Goal: Task Accomplishment & Management: Manage account settings

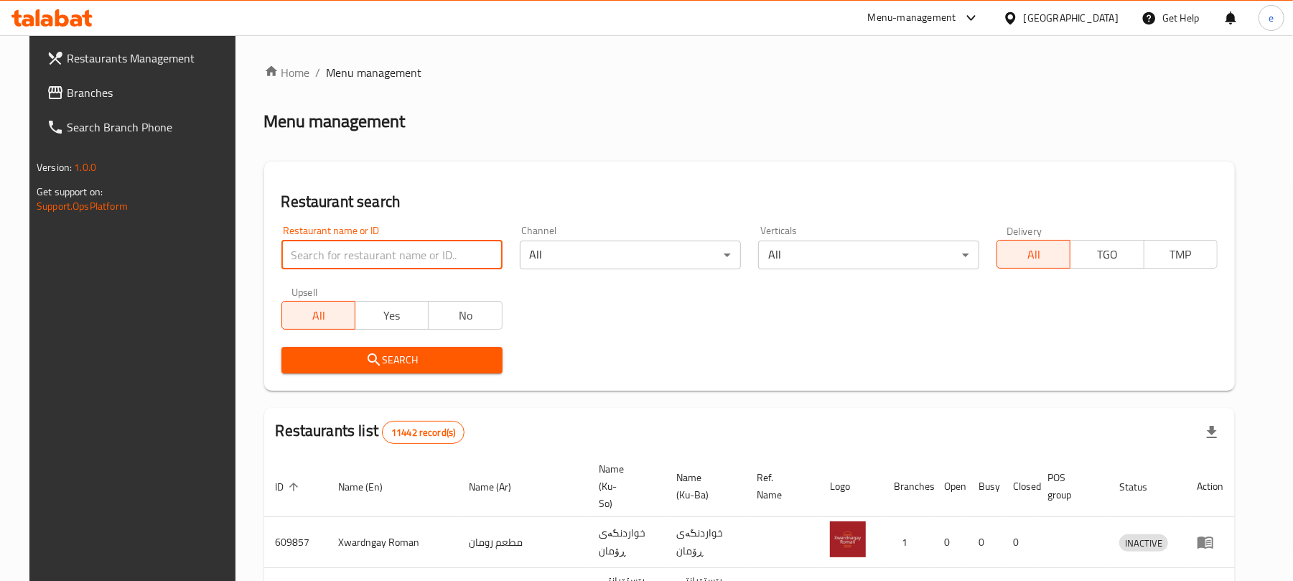
click at [376, 253] on input "search" at bounding box center [391, 255] width 221 height 29
paste input "631953"
type input "631953"
click button "Search" at bounding box center [391, 360] width 221 height 27
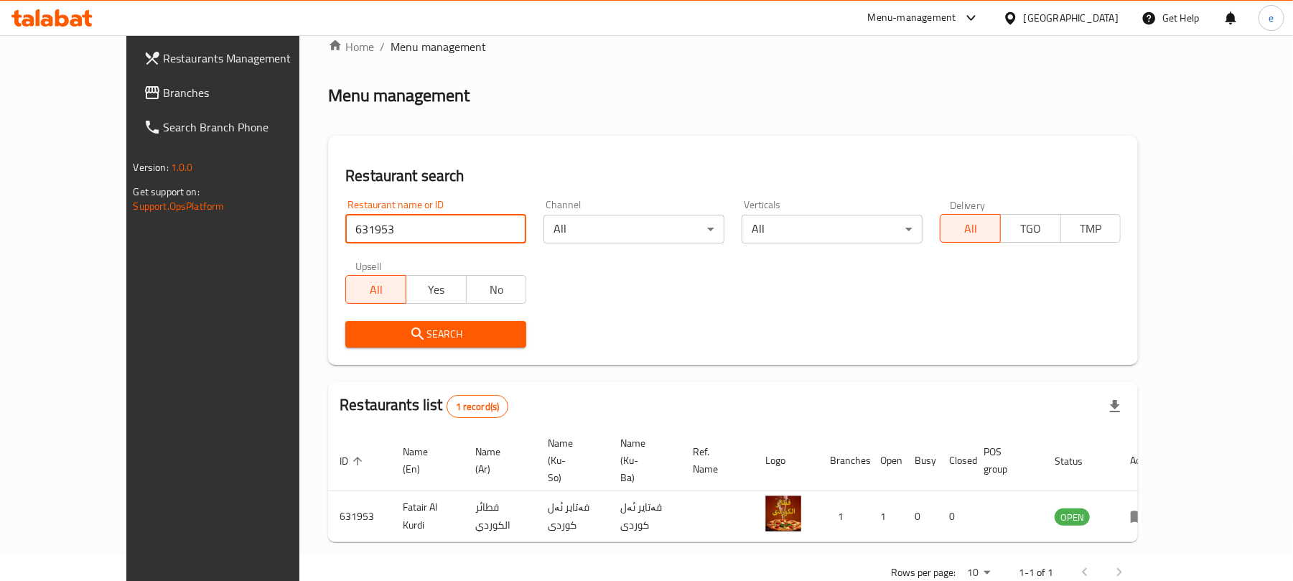
scroll to position [32, 0]
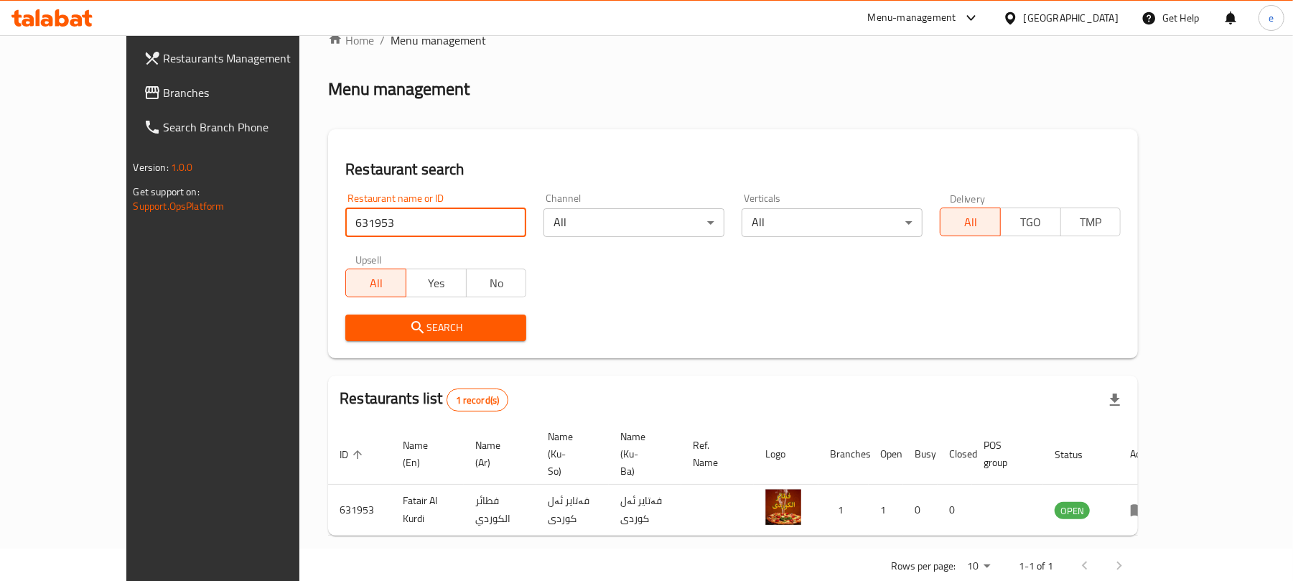
click at [164, 85] on span "Branches" at bounding box center [247, 92] width 167 height 17
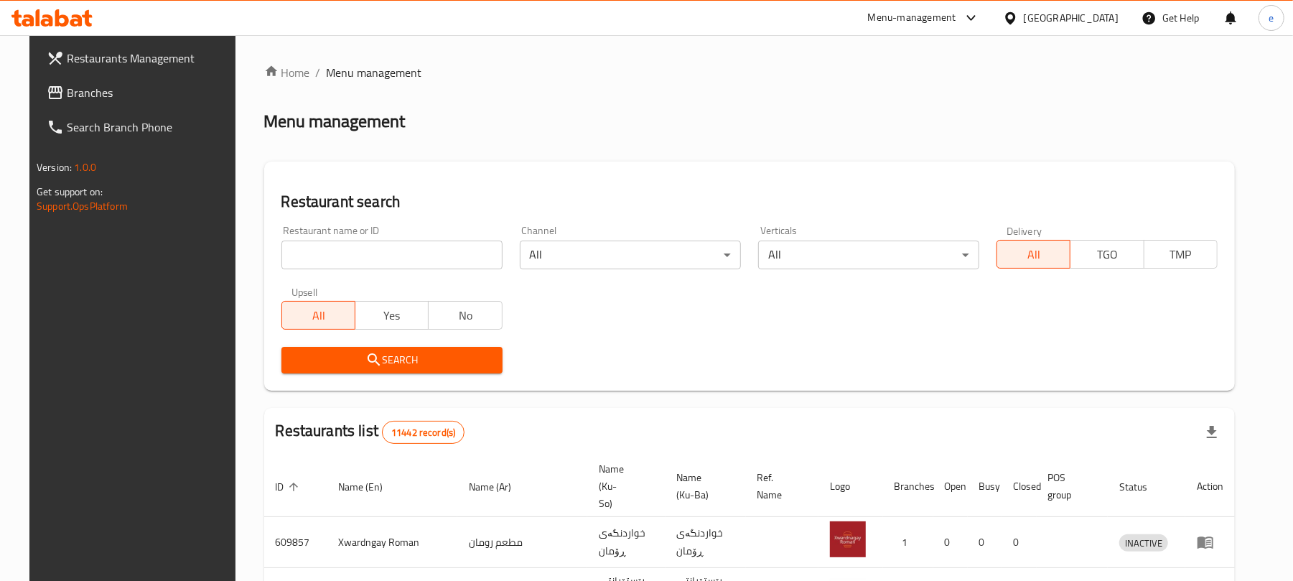
click at [368, 256] on input "search" at bounding box center [391, 255] width 221 height 29
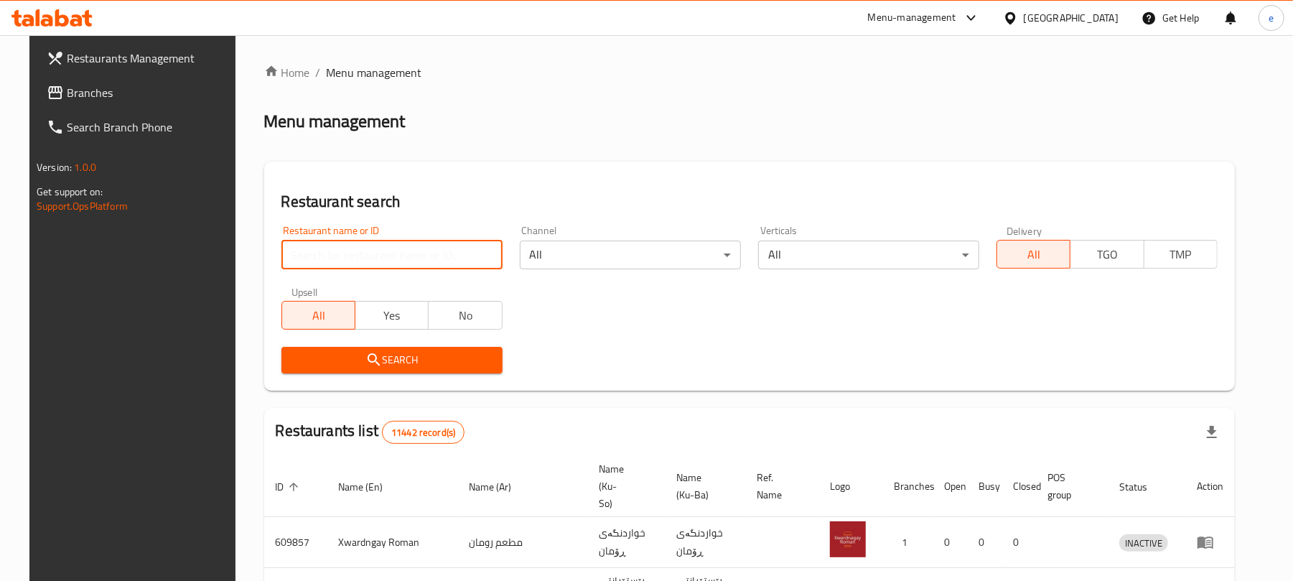
paste input "625396"
type input "625396"
click button "Search" at bounding box center [391, 360] width 221 height 27
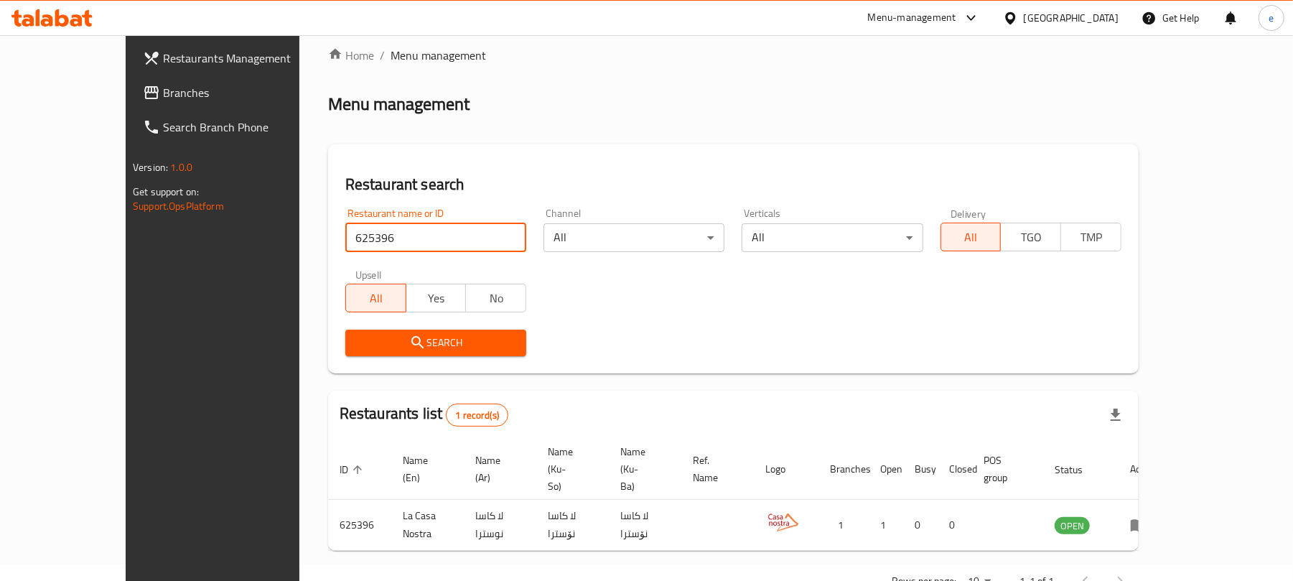
scroll to position [32, 0]
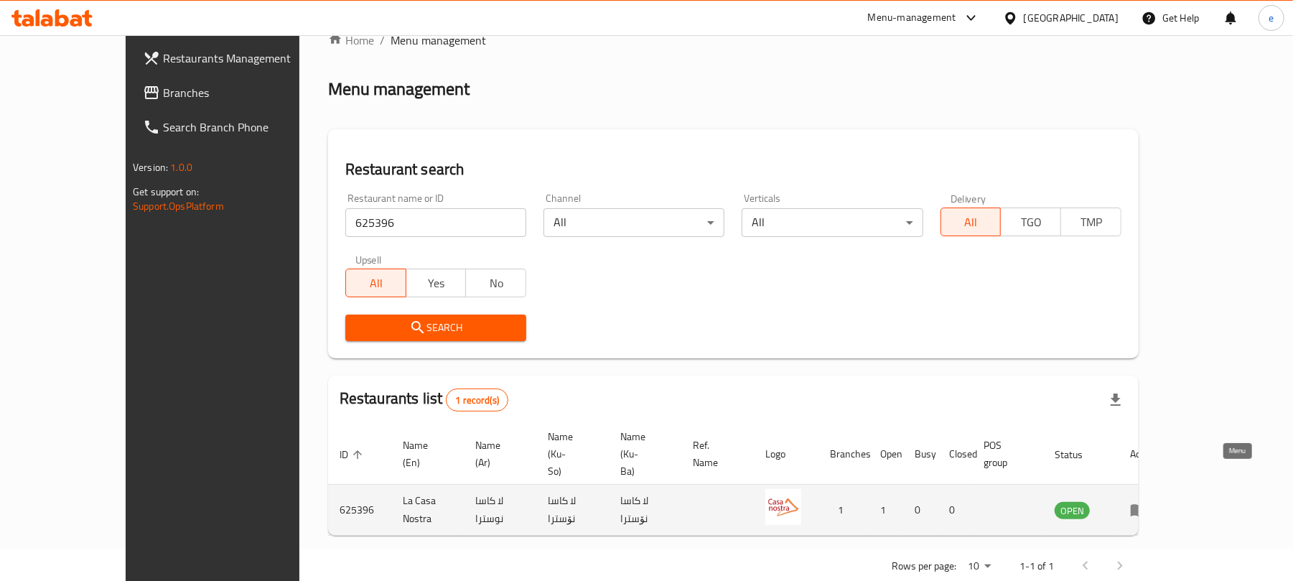
click at [1147, 505] on icon "enhanced table" at bounding box center [1139, 511] width 16 height 12
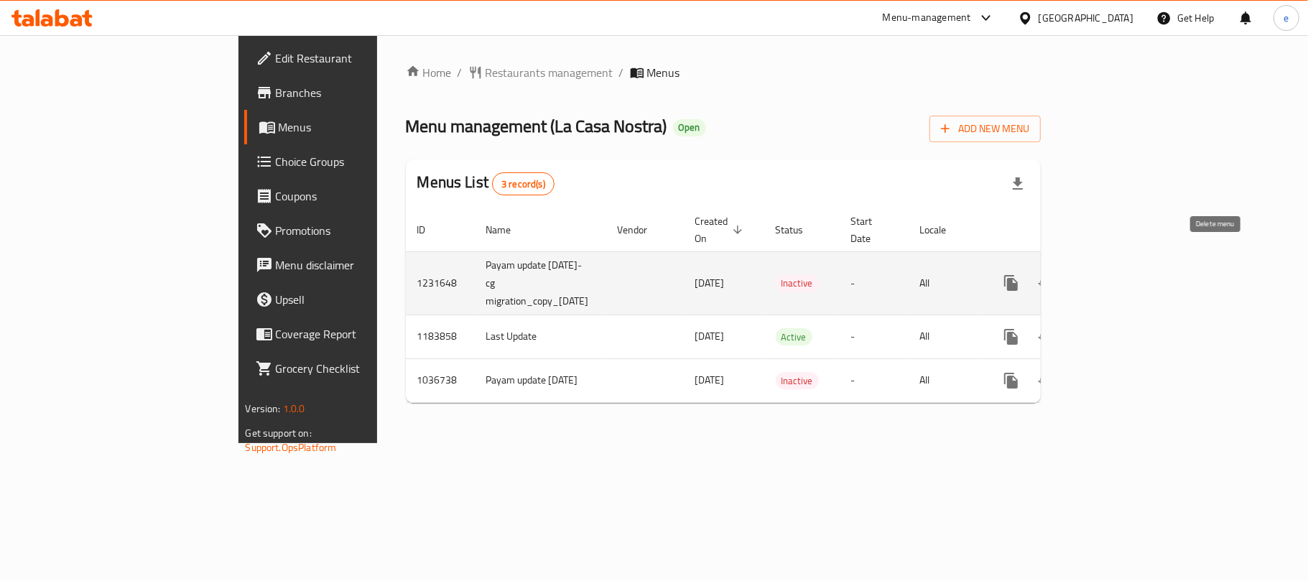
click at [1085, 276] on icon "enhanced table" at bounding box center [1080, 282] width 10 height 13
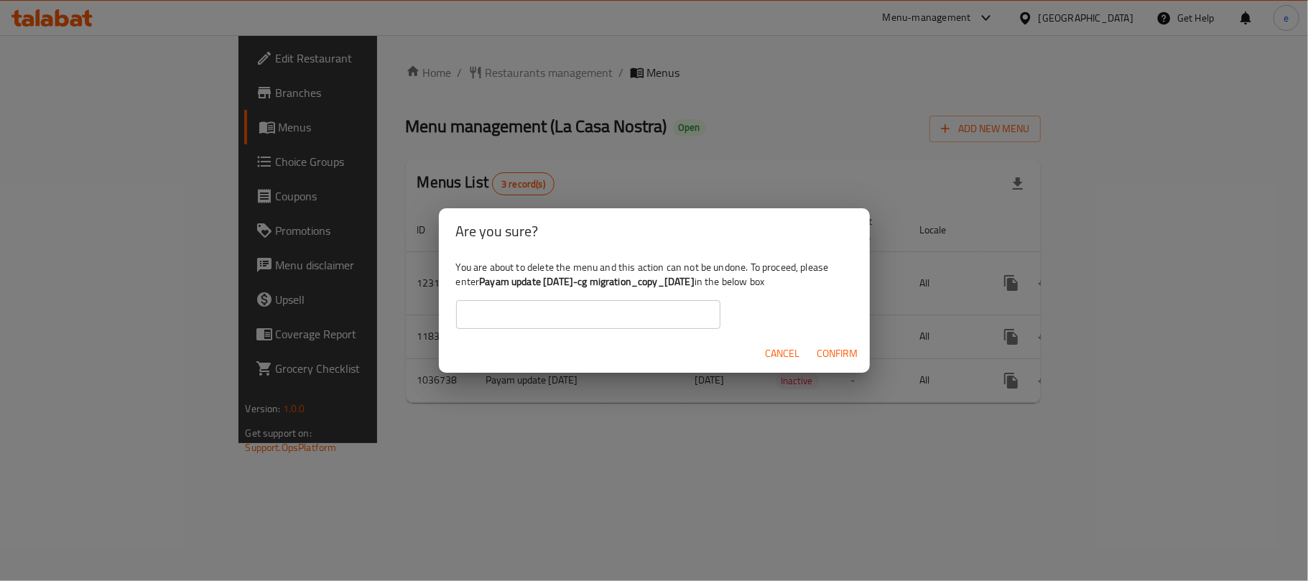
click at [484, 283] on b "Payam update [DATE]-cg migration_copy_[DATE]" at bounding box center [586, 281] width 215 height 19
drag, startPoint x: 483, startPoint y: 283, endPoint x: 498, endPoint y: 283, distance: 14.4
click at [498, 283] on b "Payam update [DATE]-cg migration_copy_[DATE]" at bounding box center [586, 281] width 215 height 19
click at [546, 293] on div "You are about to delete the menu and this action can not be undone. To proceed,…" at bounding box center [654, 294] width 431 height 80
click at [490, 281] on b "Payam update [DATE]-cg migration_copy_[DATE]" at bounding box center [586, 281] width 215 height 19
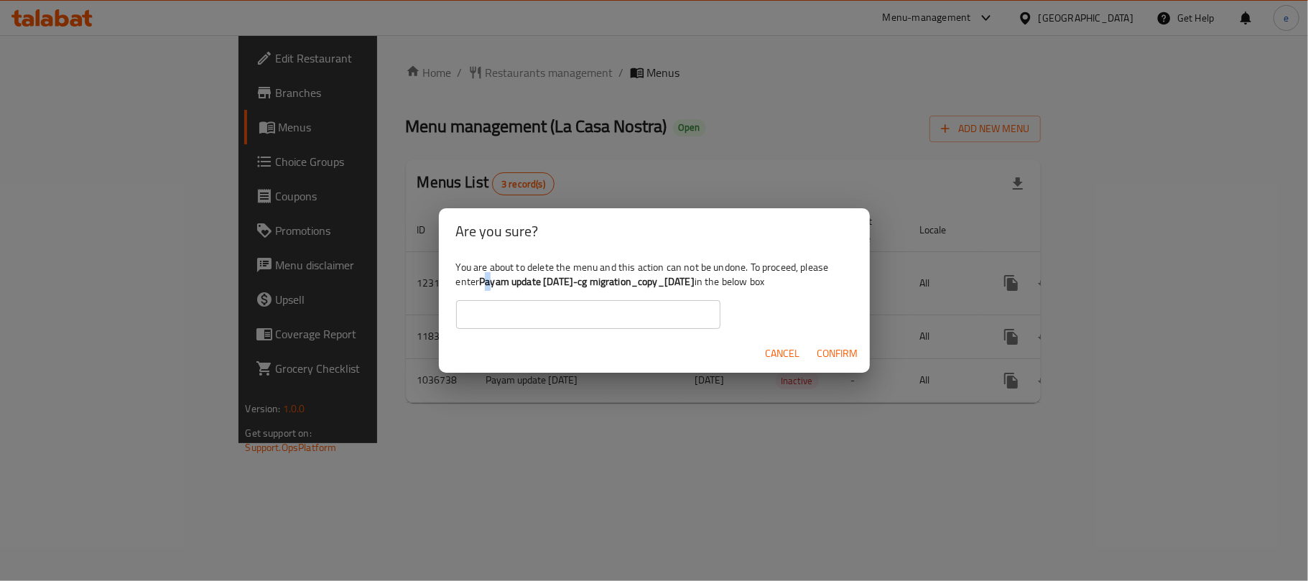
drag, startPoint x: 483, startPoint y: 281, endPoint x: 737, endPoint y: 280, distance: 254.2
click at [694, 280] on b "Payam update [DATE]-cg migration_copy_[DATE]" at bounding box center [586, 281] width 215 height 19
copy b "Payam update [DATE]-cg migration_copy_[DATE]"
click at [622, 319] on input "text" at bounding box center [588, 314] width 264 height 29
paste input "Payam update [DATE]-cg migration_copy_[DATE]"
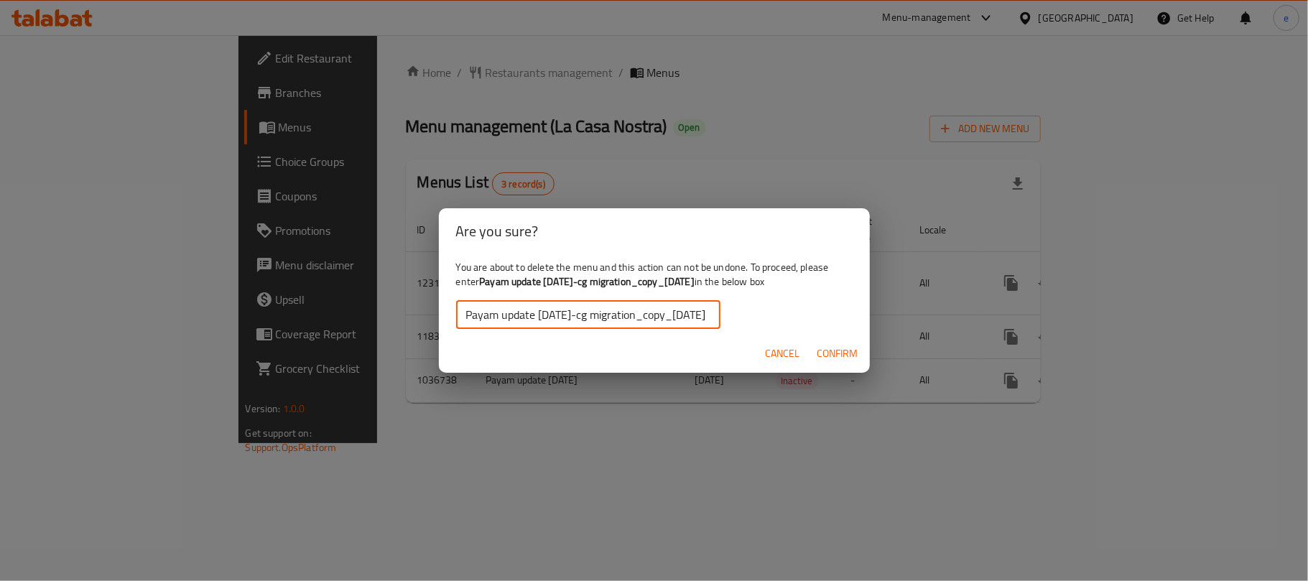
scroll to position [0, 45]
type input "Payam update [DATE]-cg migration_copy_[DATE]"
click at [844, 351] on span "Confirm" at bounding box center [837, 354] width 41 height 18
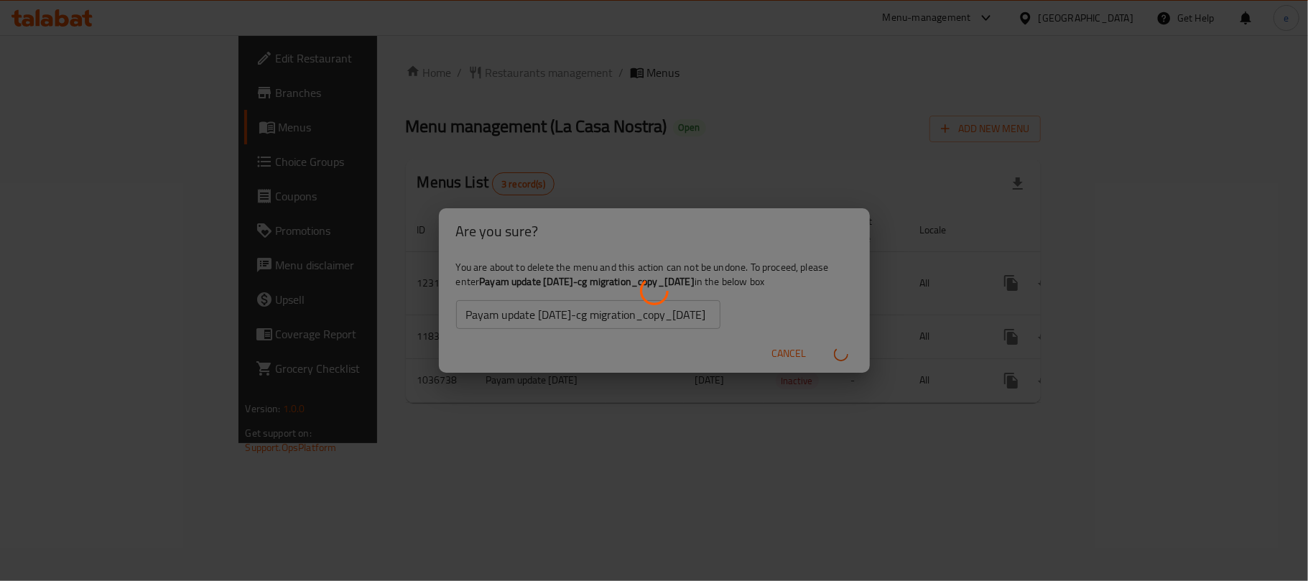
scroll to position [0, 0]
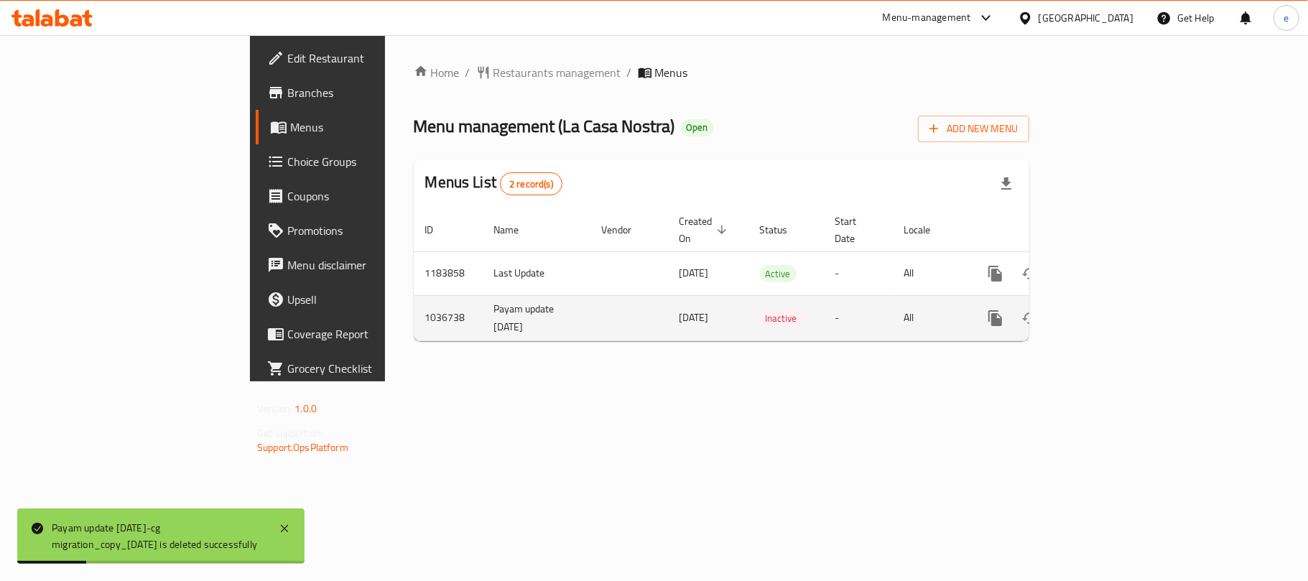
click at [1069, 312] on icon "enhanced table" at bounding box center [1064, 318] width 10 height 13
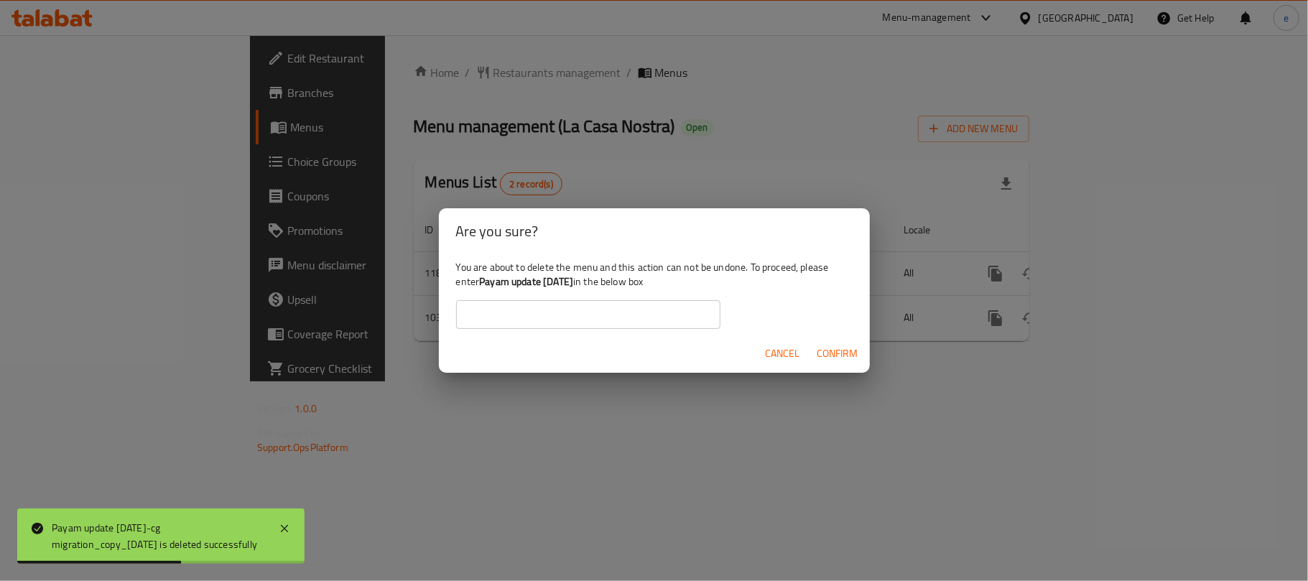
drag, startPoint x: 480, startPoint y: 282, endPoint x: 592, endPoint y: 284, distance: 112.8
click at [592, 284] on div "You are about to delete the menu and this action can not be undone. To proceed,…" at bounding box center [654, 294] width 431 height 80
copy div "Payam update [DATE]"
click at [560, 311] on input "text" at bounding box center [588, 314] width 264 height 29
paste input "Payam update [DATE]"
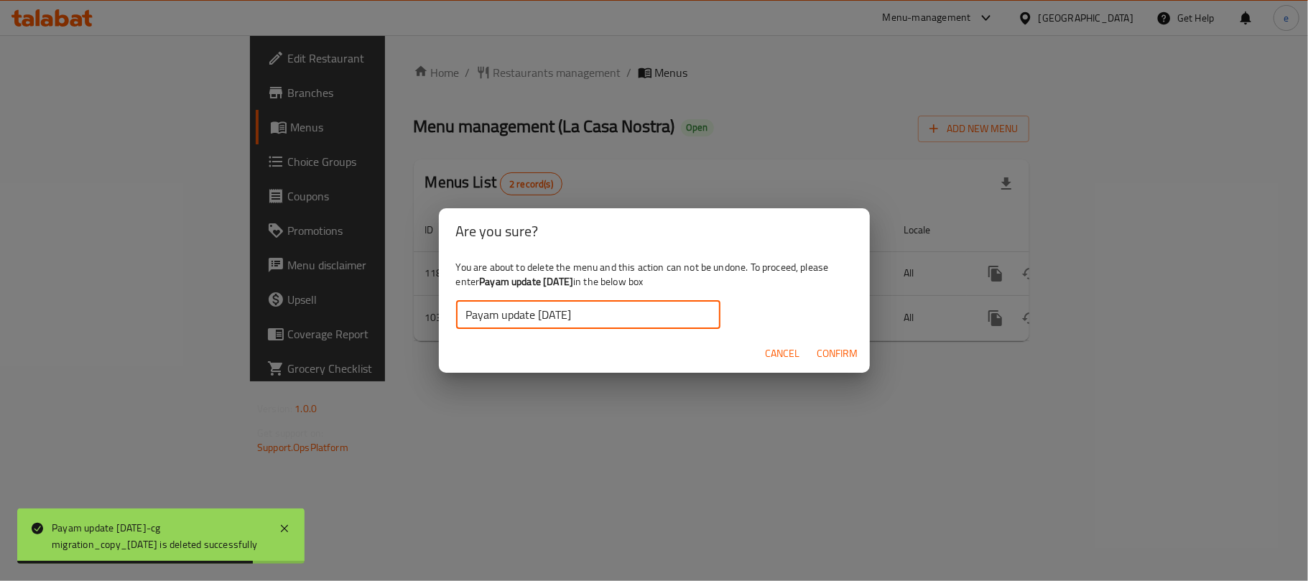
click at [826, 356] on span "Confirm" at bounding box center [837, 354] width 41 height 18
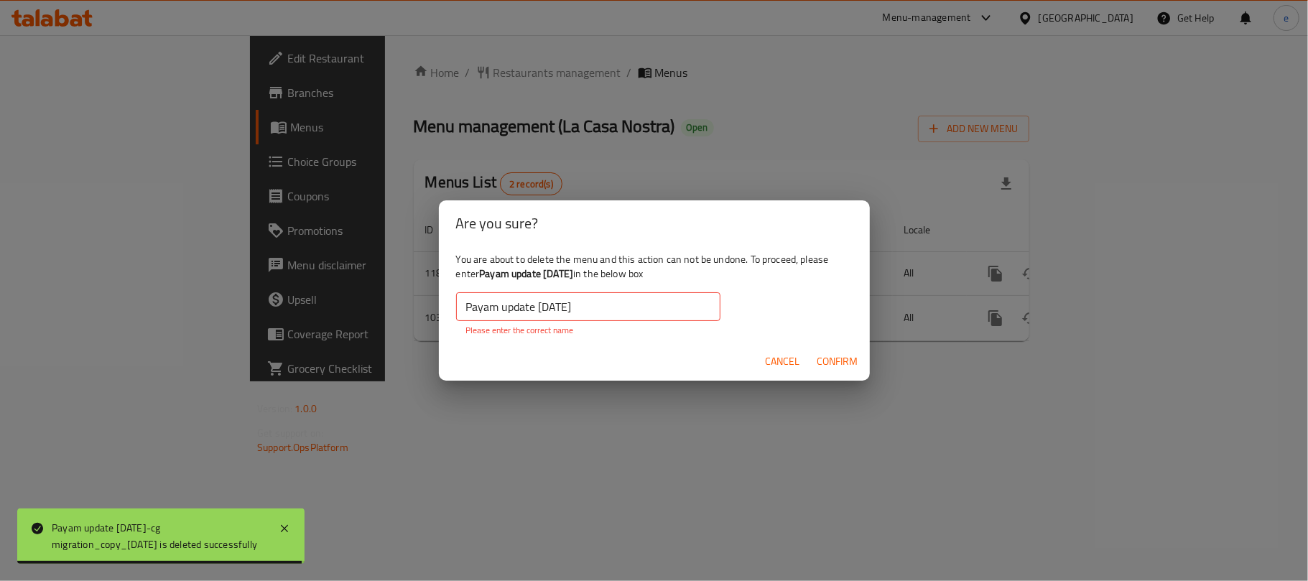
click at [604, 306] on input "Payam update [DATE]" at bounding box center [588, 306] width 264 height 29
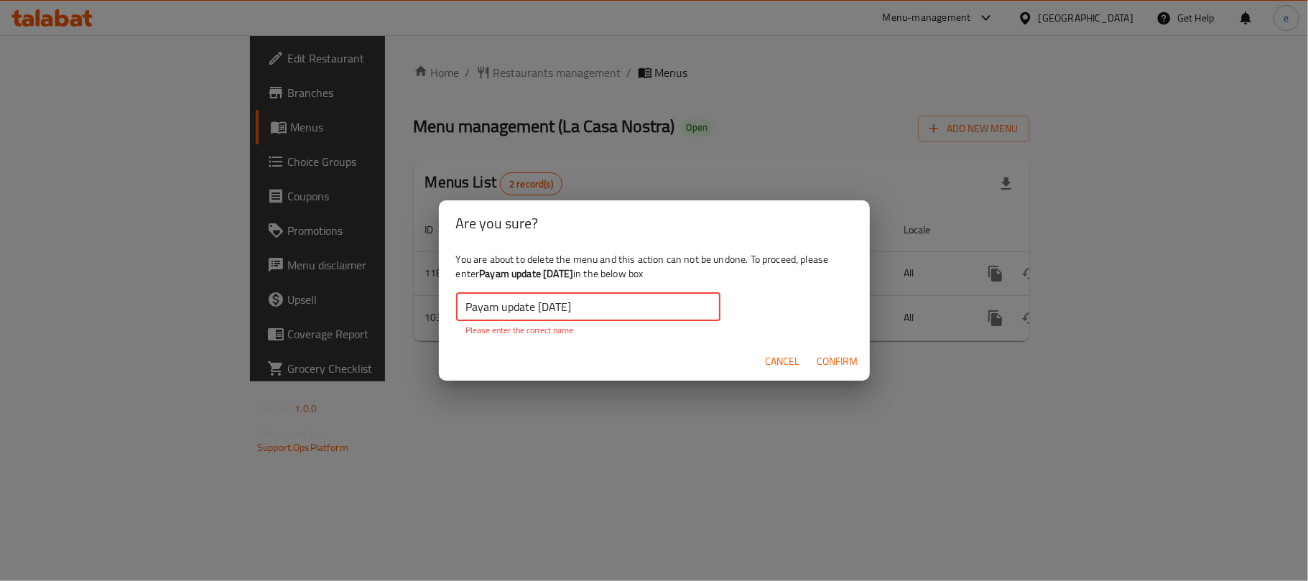
click at [471, 310] on input "Payam update [DATE]" at bounding box center [588, 306] width 264 height 29
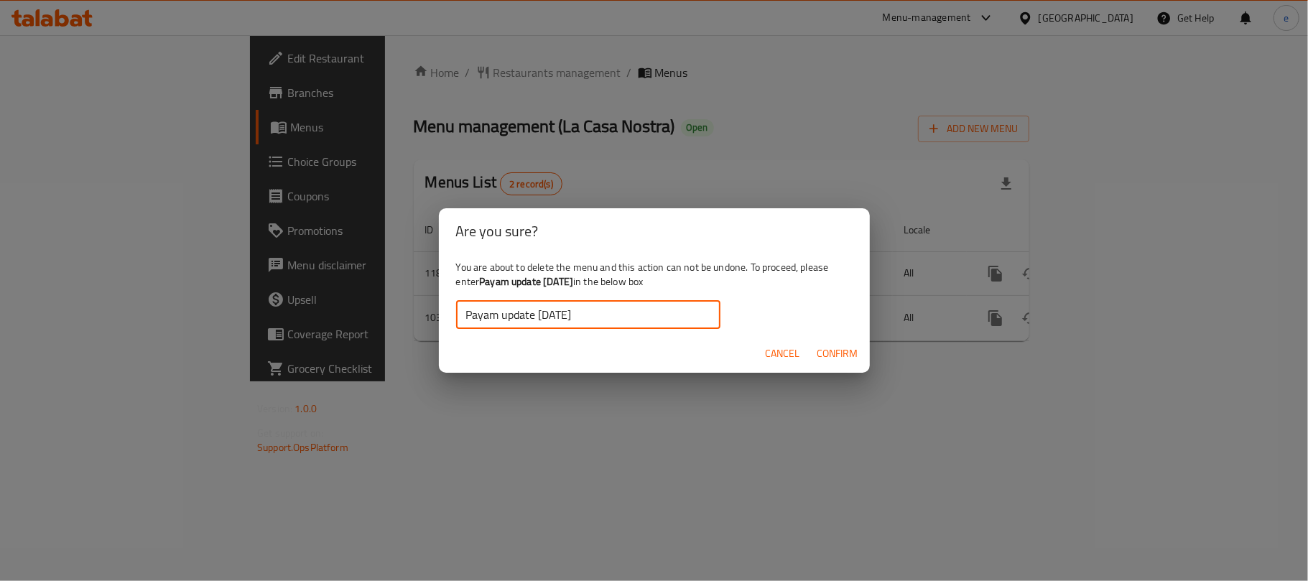
type input "Payam update [DATE]"
click at [831, 349] on span "Confirm" at bounding box center [837, 354] width 41 height 18
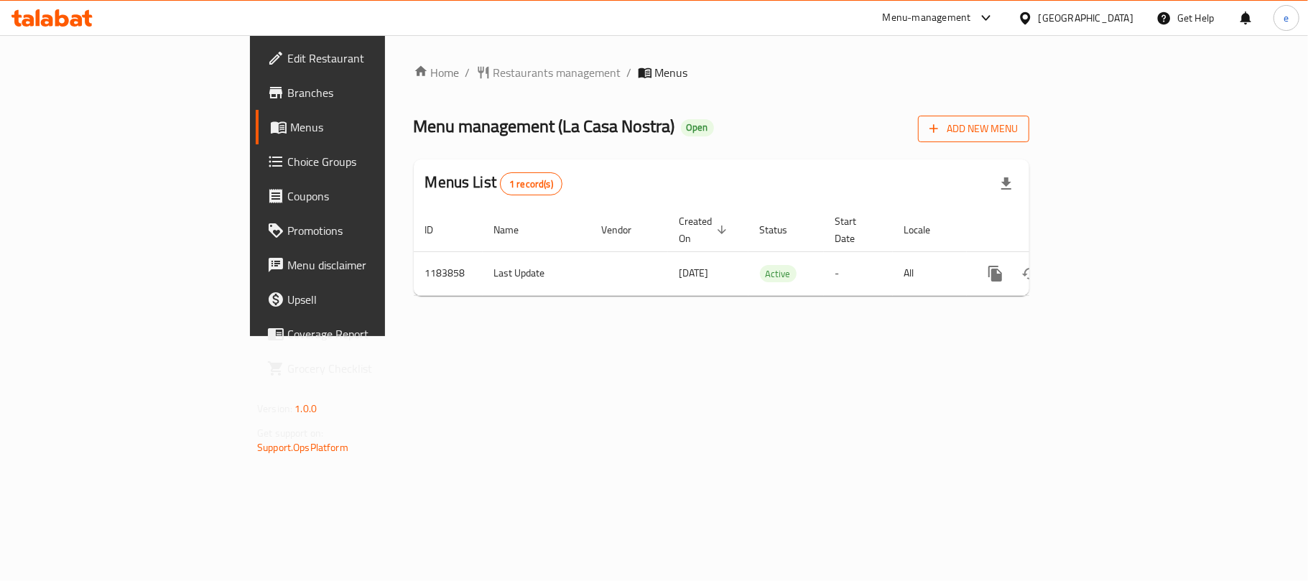
click at [1017, 129] on span "Add New Menu" at bounding box center [973, 129] width 88 height 18
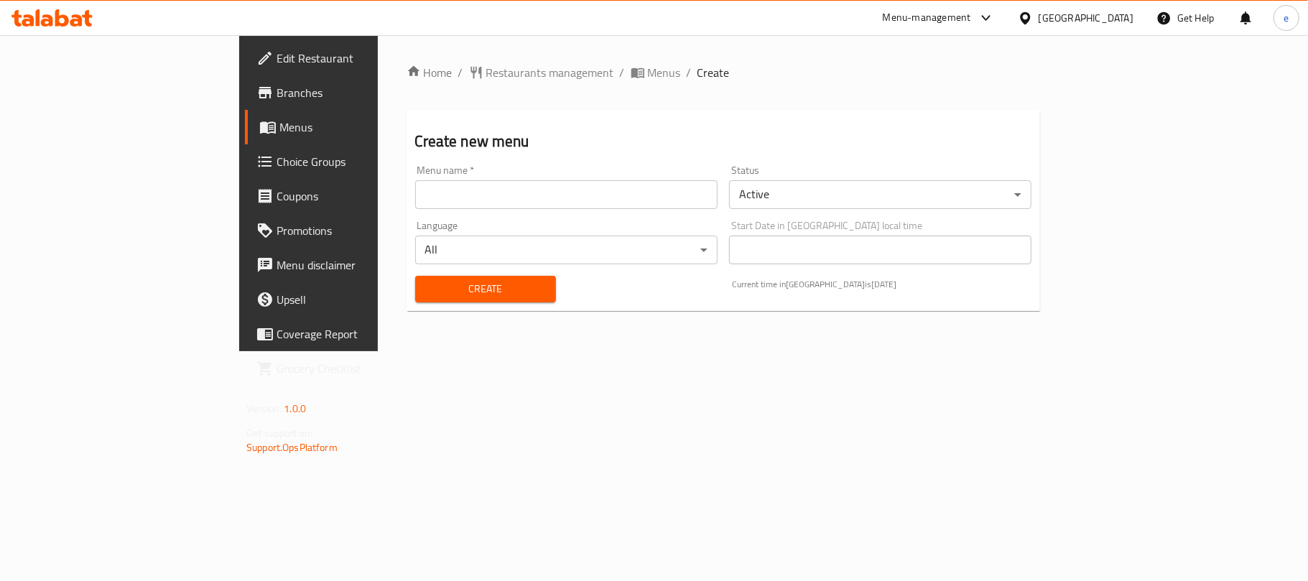
click at [415, 199] on input "text" at bounding box center [566, 194] width 302 height 29
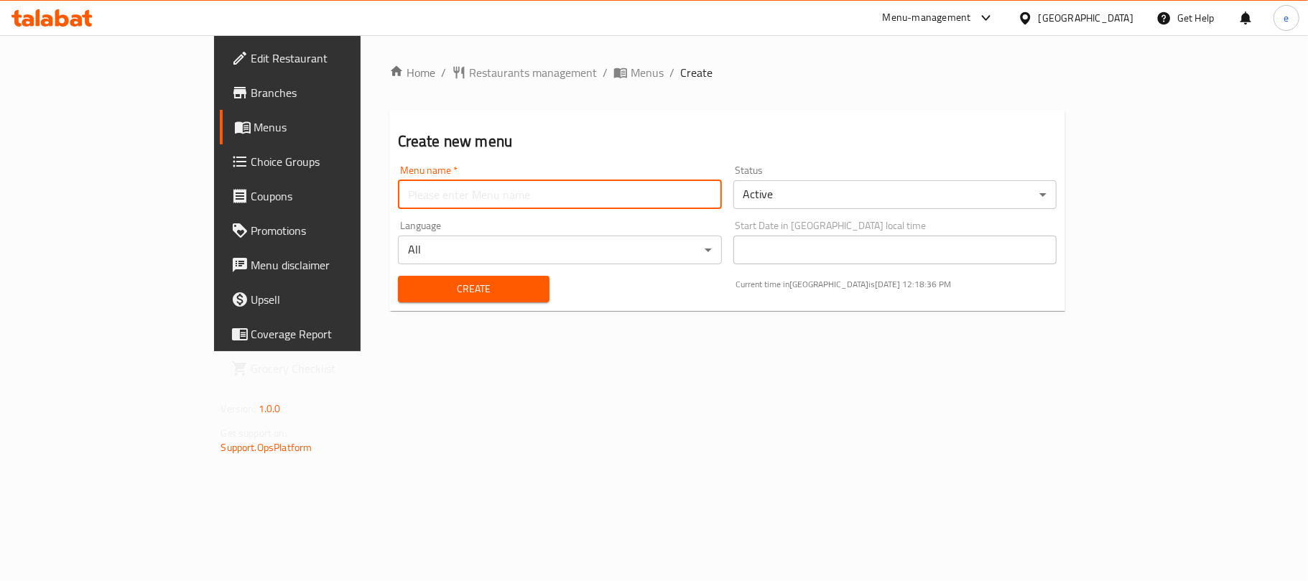
type input "new menu"
click at [409, 294] on span "Create" at bounding box center [473, 289] width 129 height 18
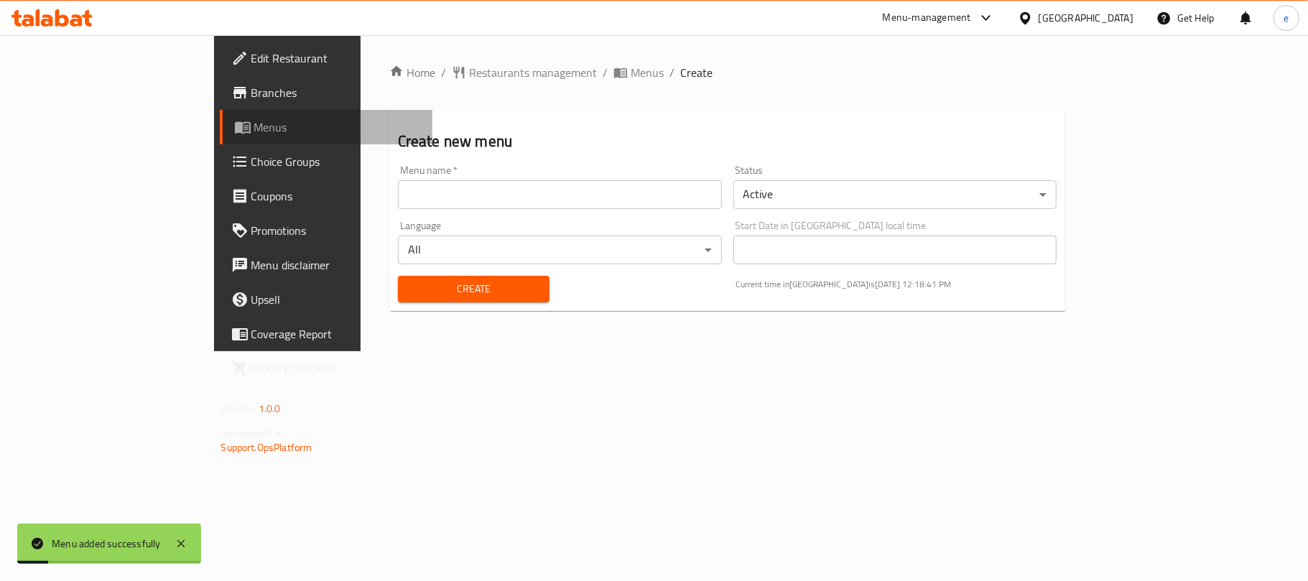
click at [254, 124] on span "Menus" at bounding box center [337, 126] width 167 height 17
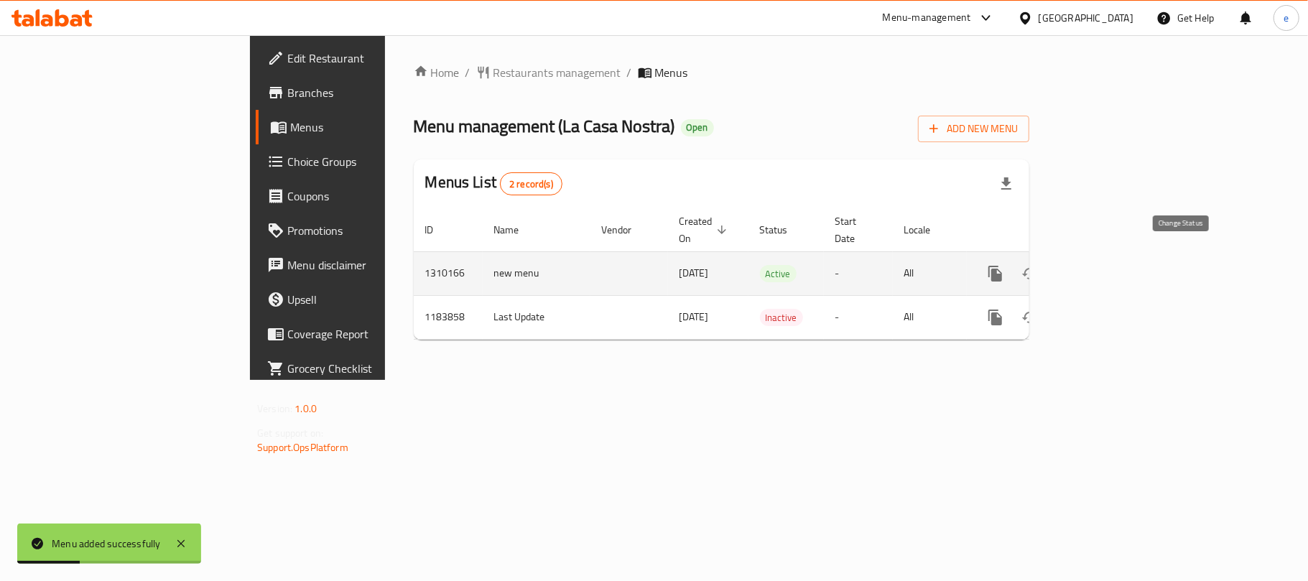
click at [1047, 264] on button "enhanced table" at bounding box center [1029, 273] width 34 height 34
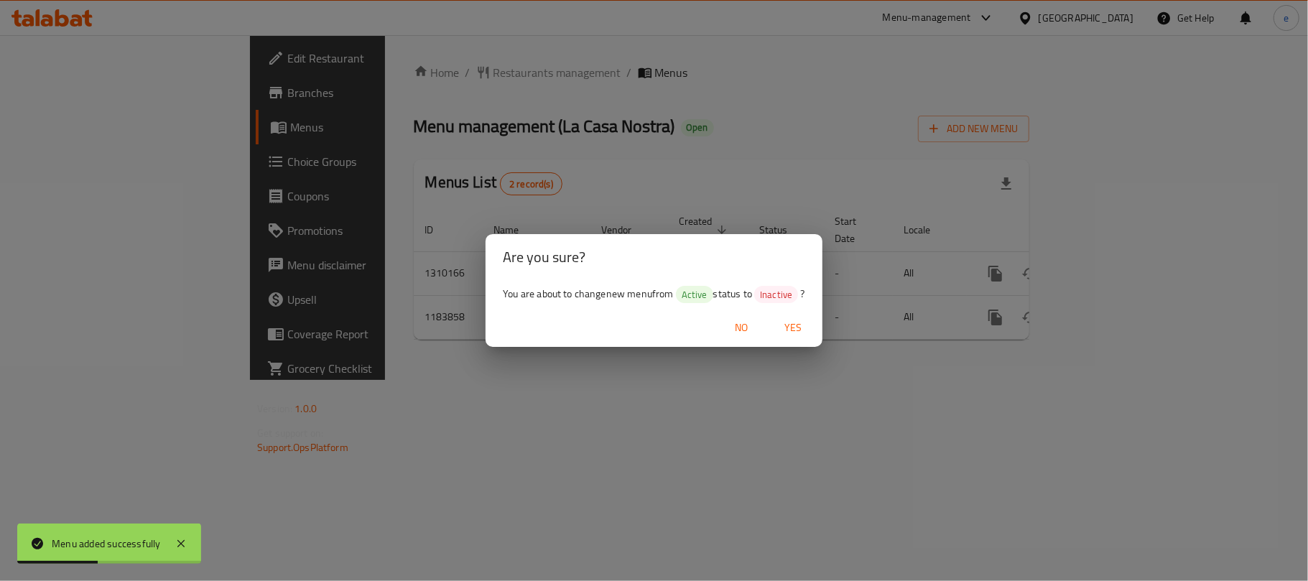
click at [793, 330] on span "Yes" at bounding box center [793, 328] width 34 height 18
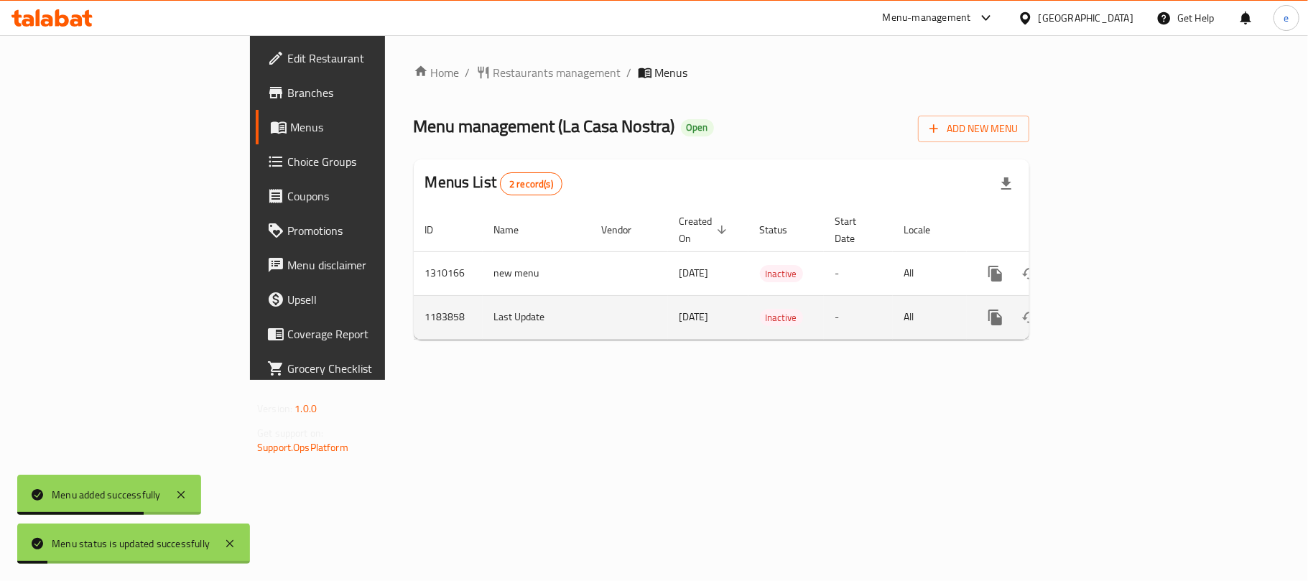
click at [1038, 309] on icon "enhanced table" at bounding box center [1029, 317] width 17 height 17
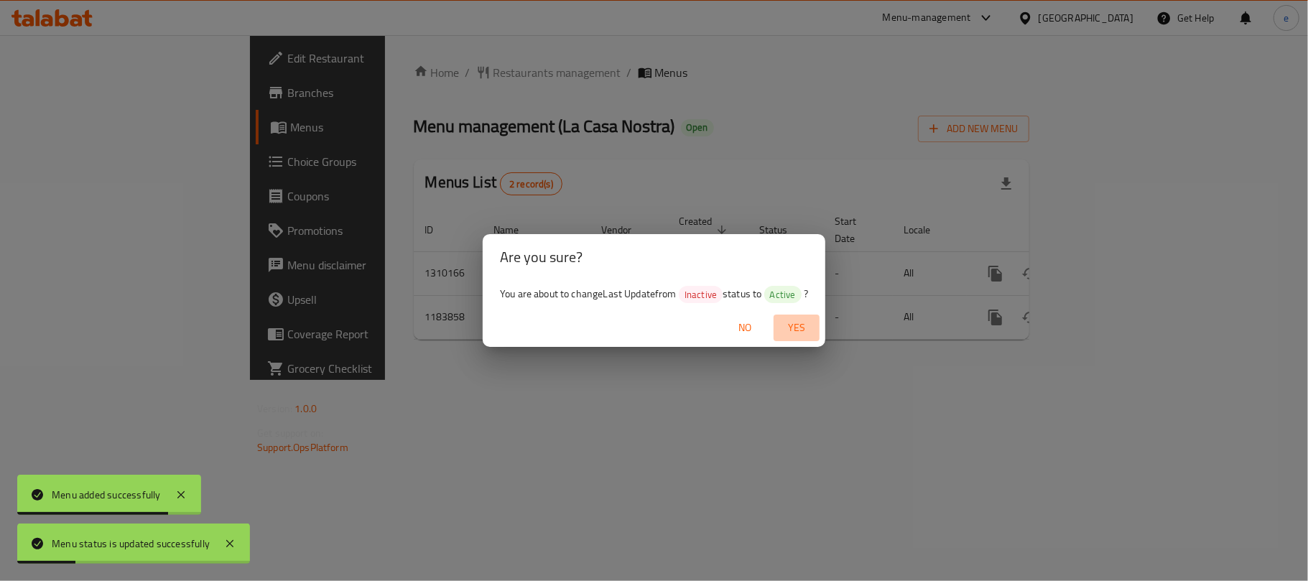
click at [804, 332] on span "Yes" at bounding box center [796, 328] width 34 height 18
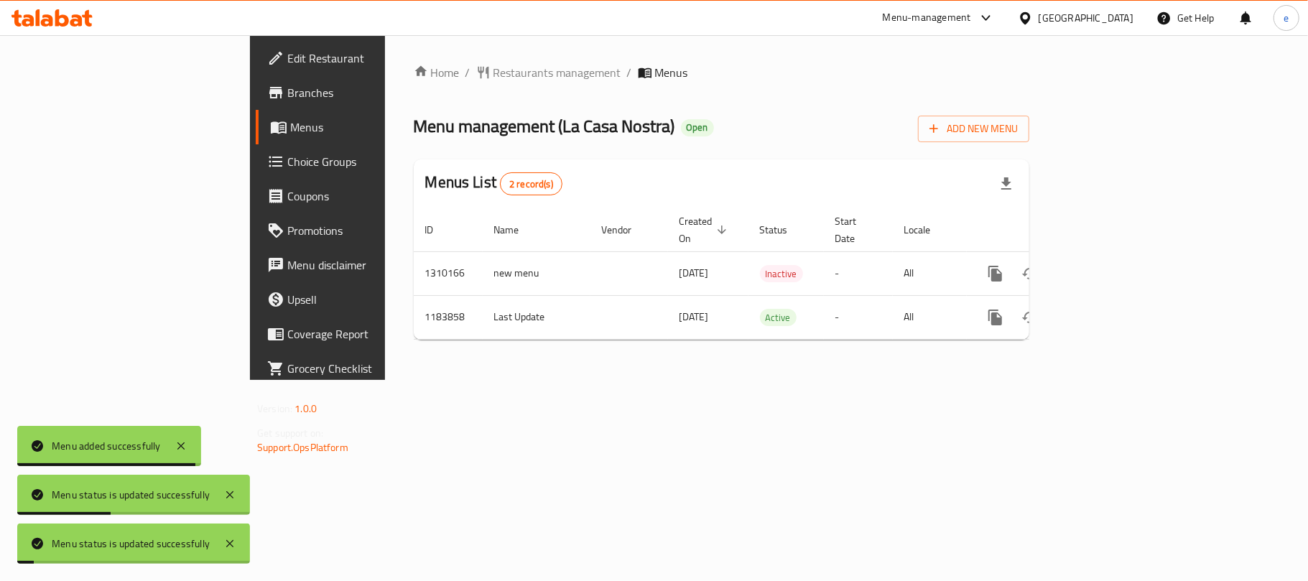
click at [620, 380] on div "Home / Restaurants management / Menus Menu management ( La Casa Nostra ) Open A…" at bounding box center [721, 207] width 673 height 345
